Goal: Information Seeking & Learning: Learn about a topic

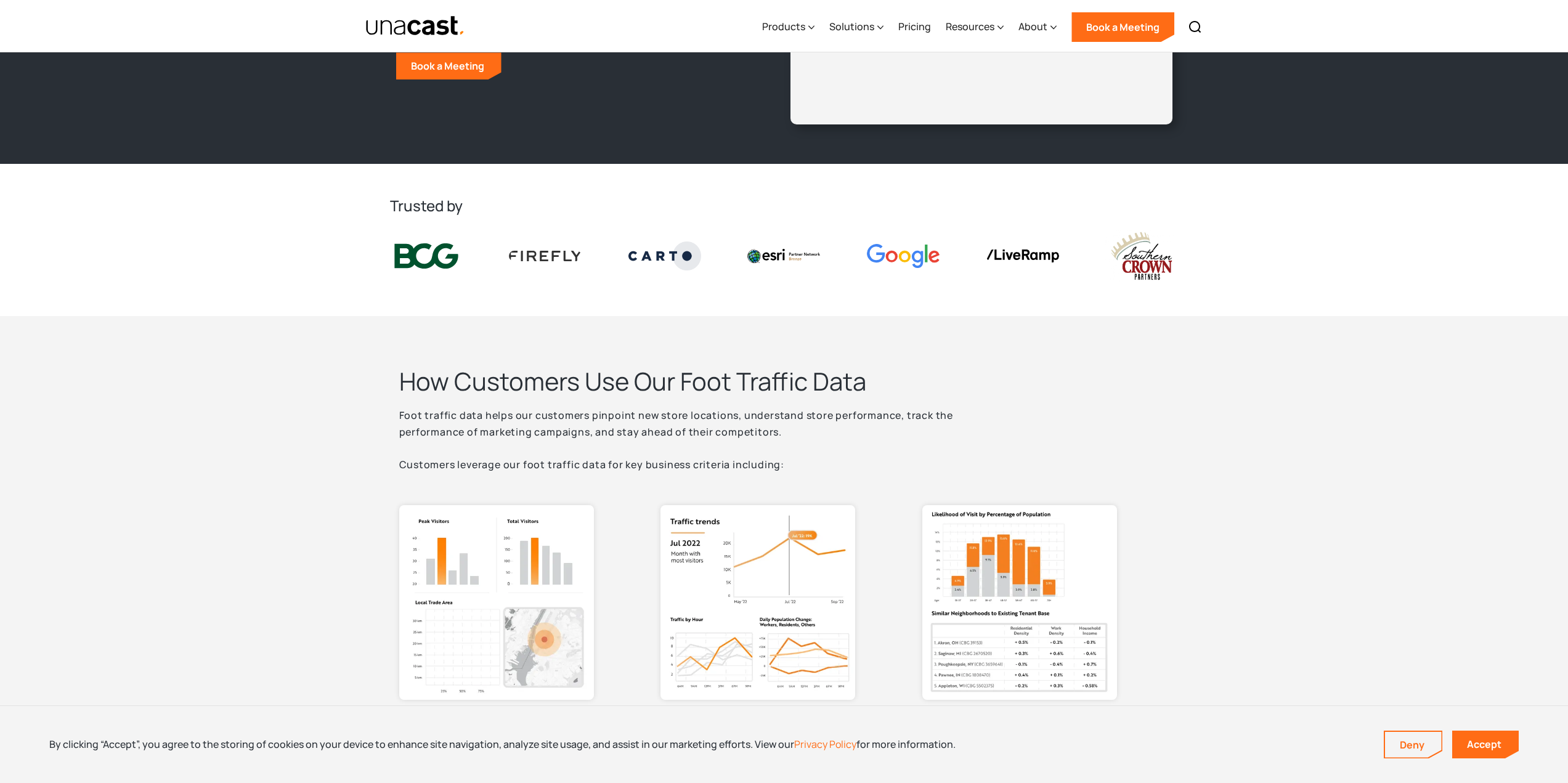
scroll to position [185, 0]
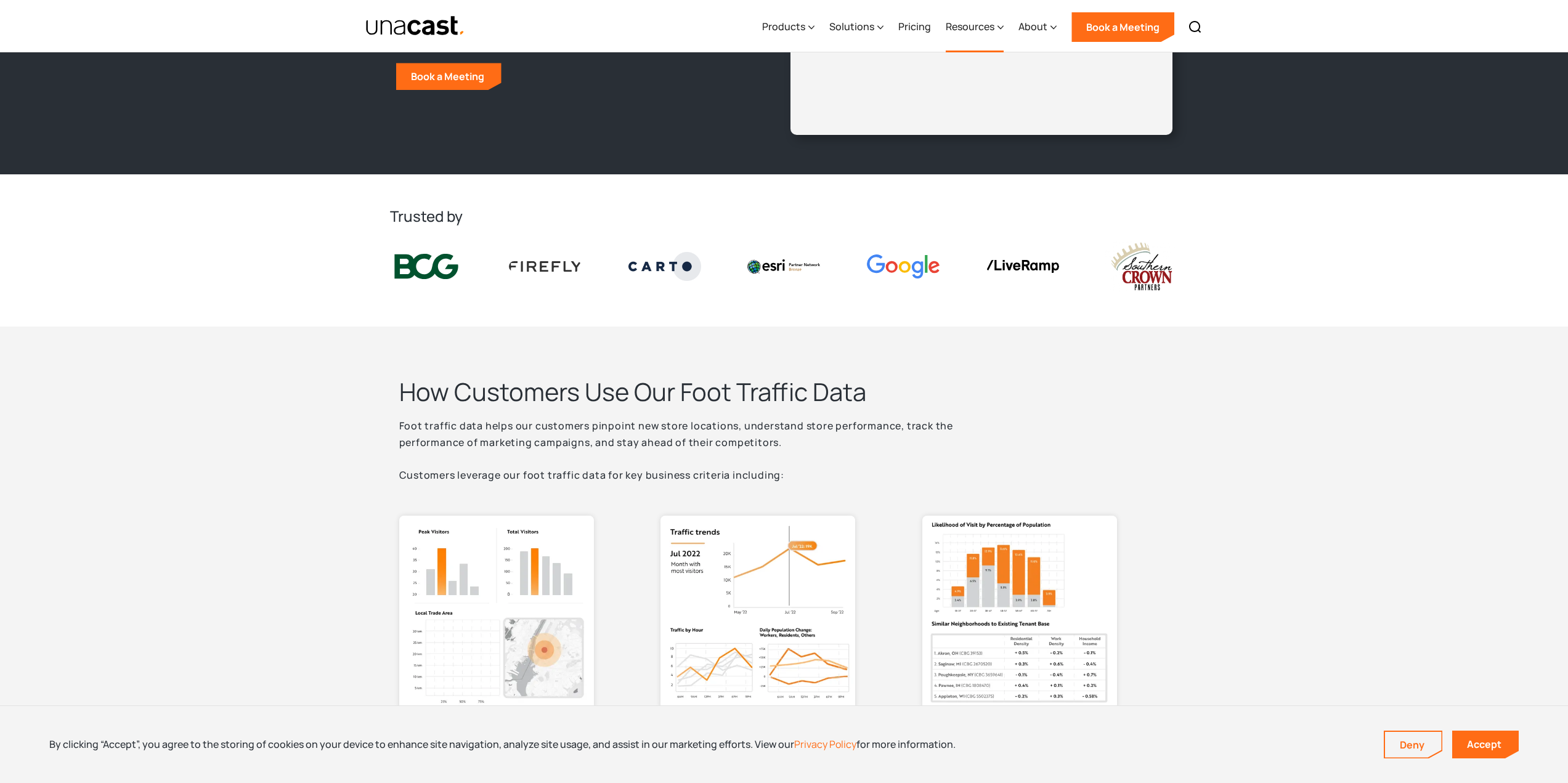
click at [974, 26] on div "Resources" at bounding box center [970, 26] width 49 height 15
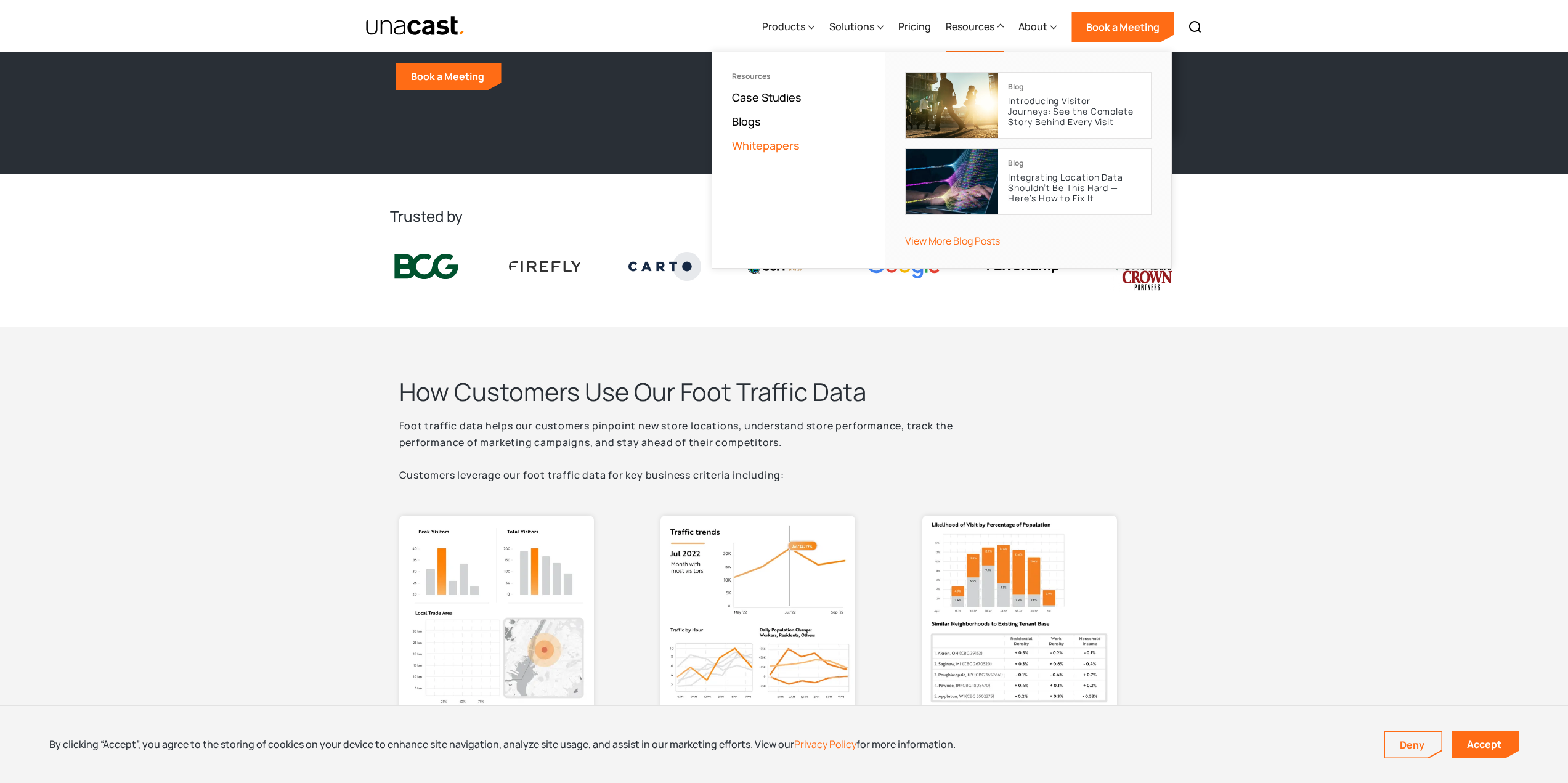
click at [768, 148] on link "Whitepapers" at bounding box center [765, 145] width 68 height 15
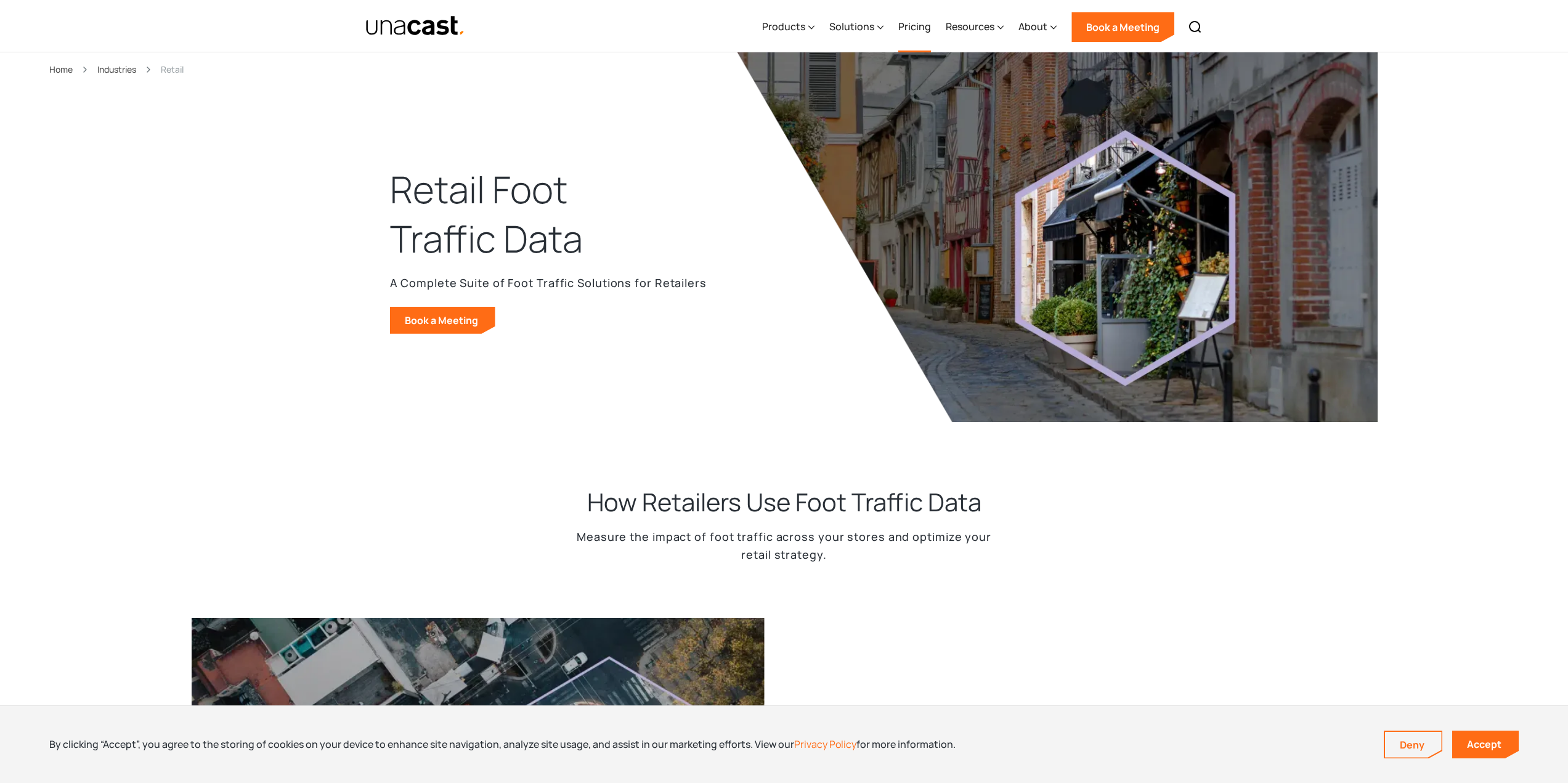
click at [923, 25] on link "Pricing" at bounding box center [914, 26] width 33 height 50
